Goal: Navigation & Orientation: Understand site structure

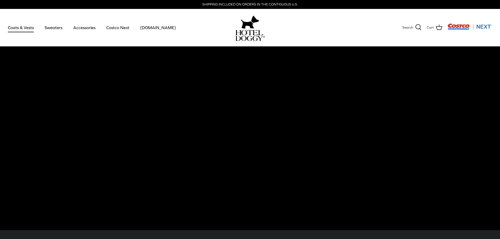
click at [17, 27] on link "Coats & Vests" at bounding box center [20, 28] width 35 height 18
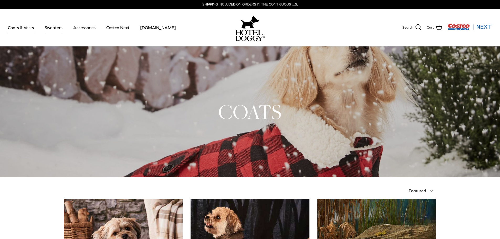
click at [54, 30] on link "Sweaters" at bounding box center [53, 28] width 27 height 18
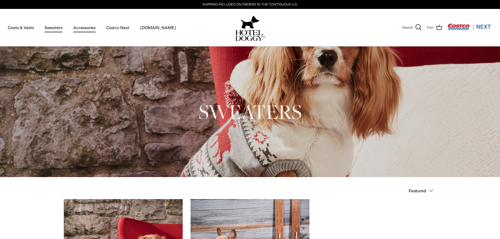
click at [84, 31] on link "Accessories" at bounding box center [84, 28] width 32 height 18
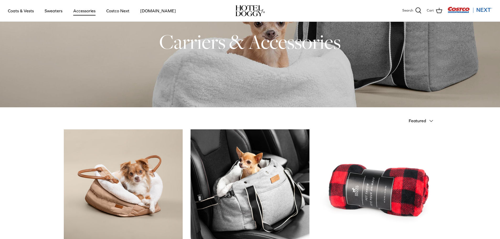
scroll to position [26, 0]
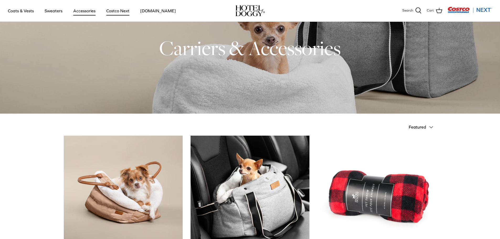
click at [117, 14] on link "Costco Next" at bounding box center [118, 11] width 33 height 18
